Goal: Find specific page/section: Find specific page/section

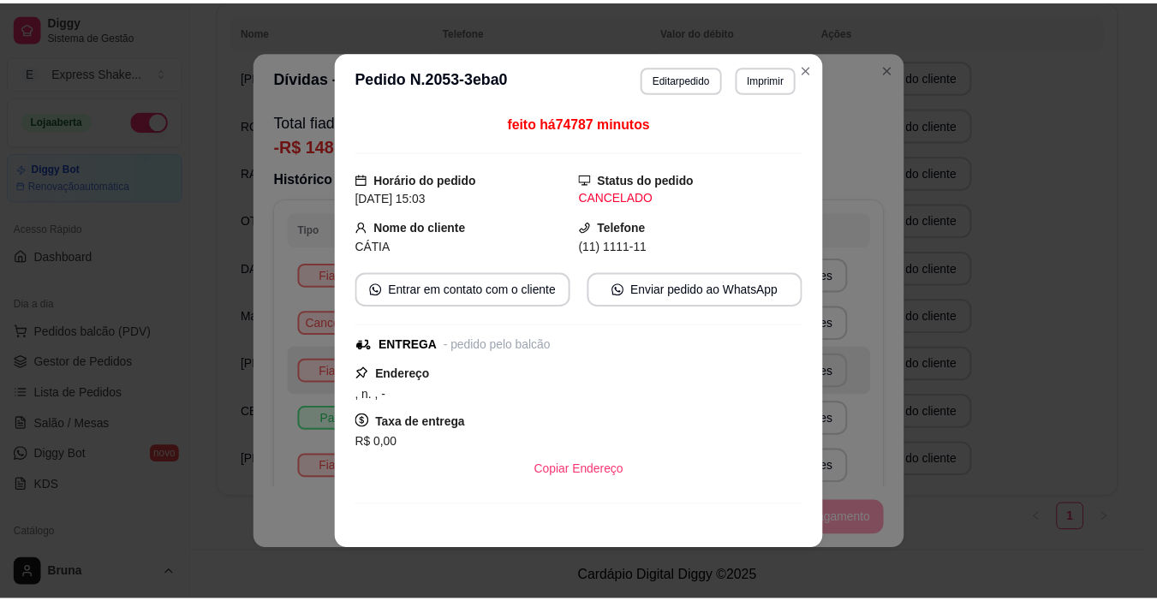
scroll to position [57, 0]
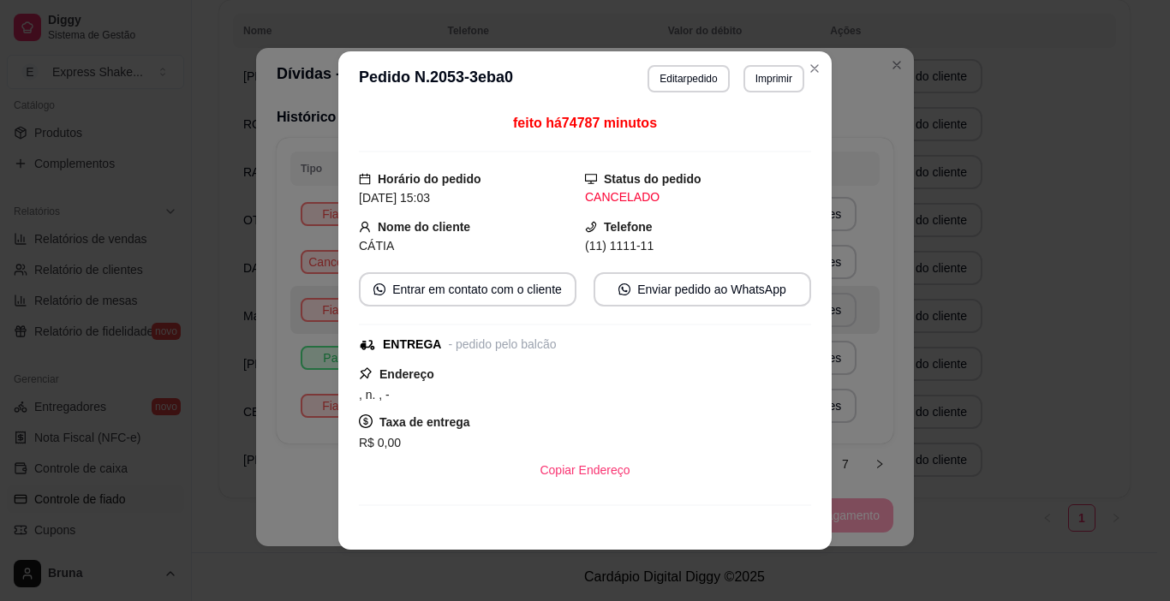
click at [865, 206] on div "**********" at bounding box center [585, 300] width 1170 height 601
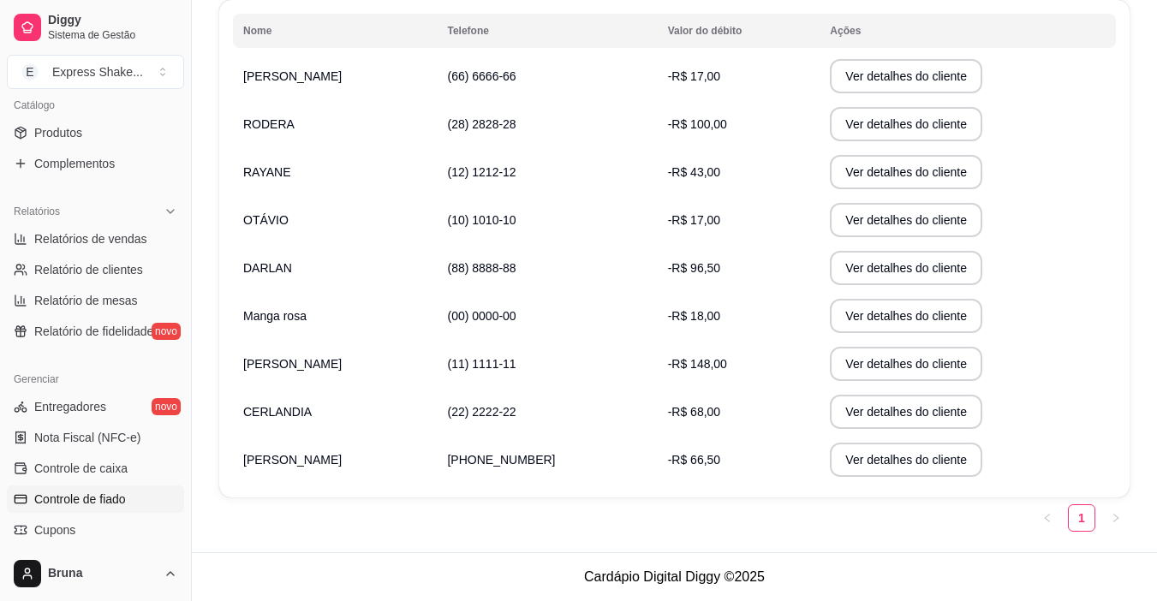
click at [715, 90] on td "-R$ 17,00" at bounding box center [739, 76] width 163 height 48
click at [676, 69] on span "-R$ 17,00" at bounding box center [694, 76] width 52 height 14
click at [918, 80] on button "Ver detalhes do cliente" at bounding box center [906, 76] width 152 height 34
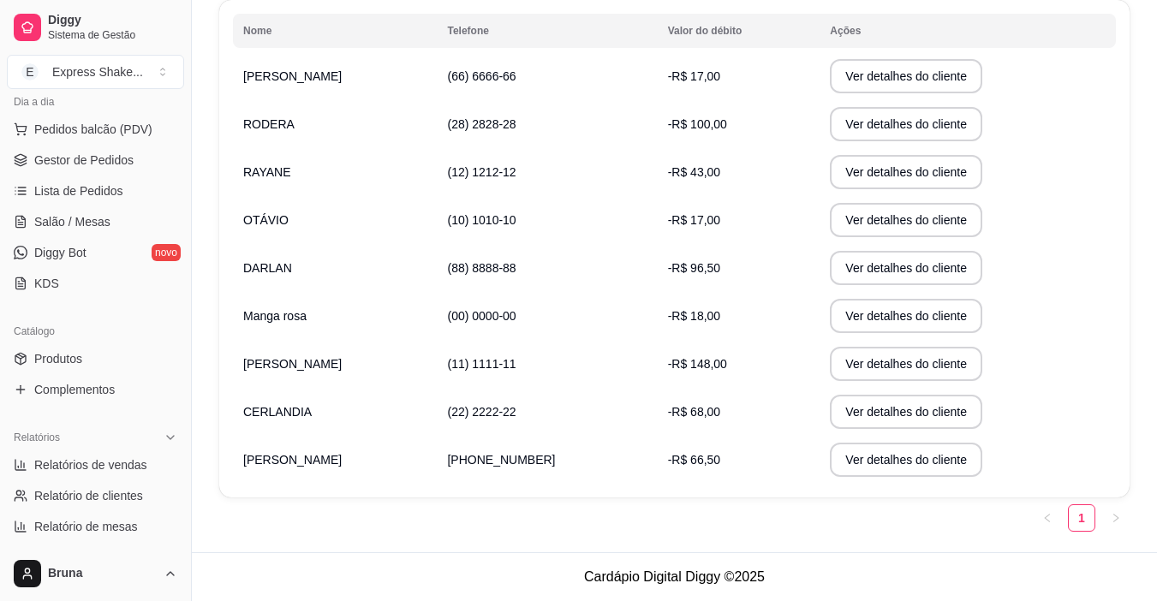
scroll to position [171, 0]
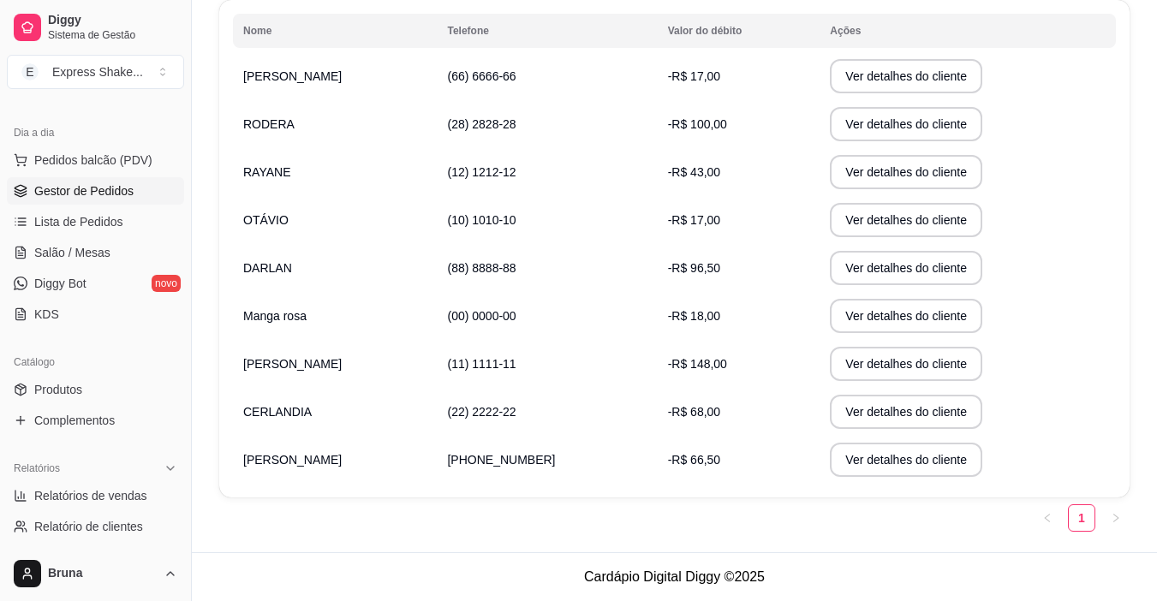
click at [140, 191] on link "Gestor de Pedidos" at bounding box center [95, 190] width 177 height 27
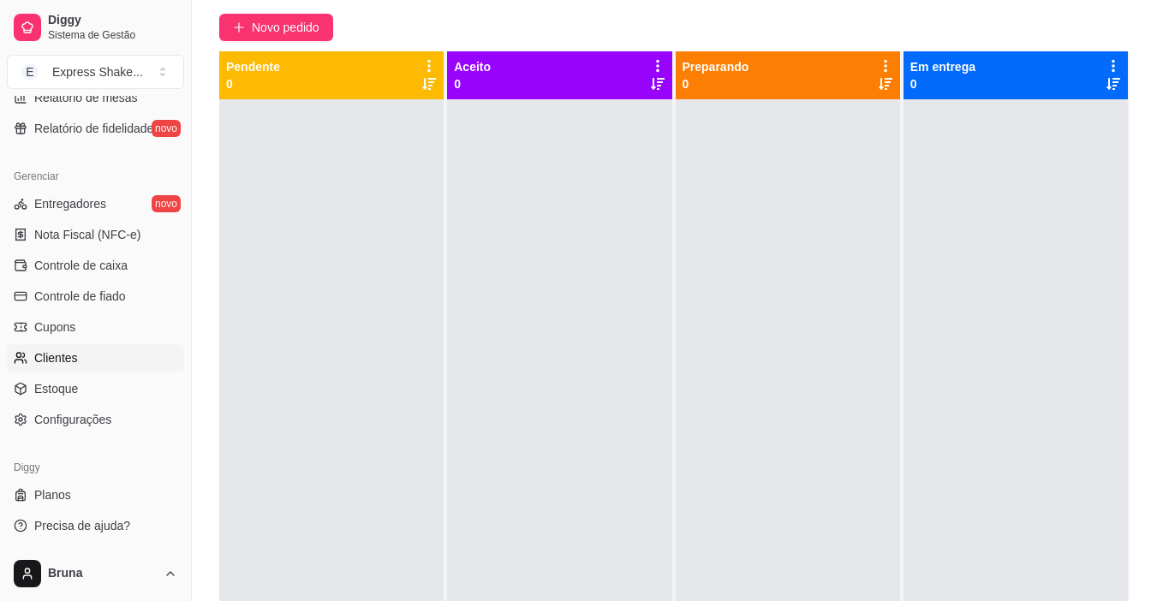
scroll to position [171, 0]
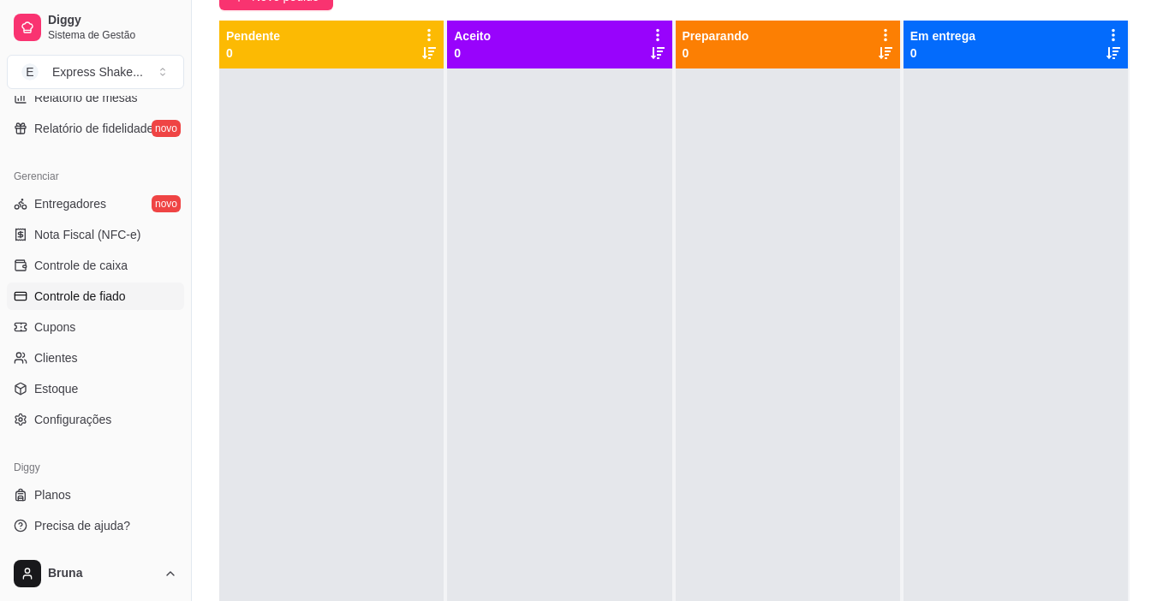
click at [126, 285] on link "Controle de fiado" at bounding box center [95, 296] width 177 height 27
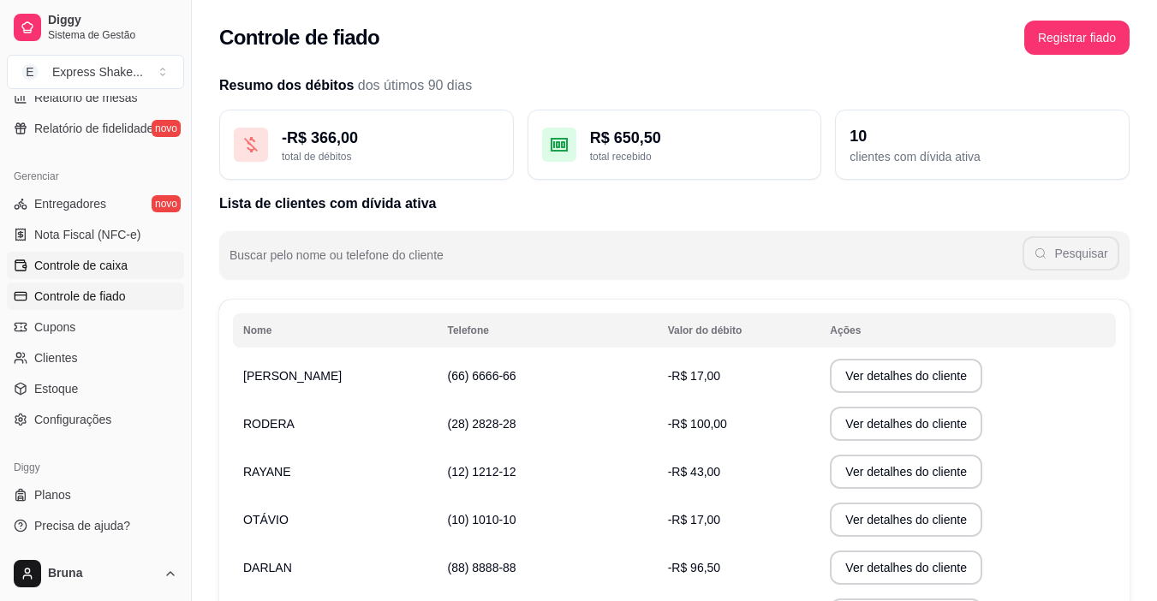
click at [129, 266] on link "Controle de caixa" at bounding box center [95, 265] width 177 height 27
